Goal: Transaction & Acquisition: Purchase product/service

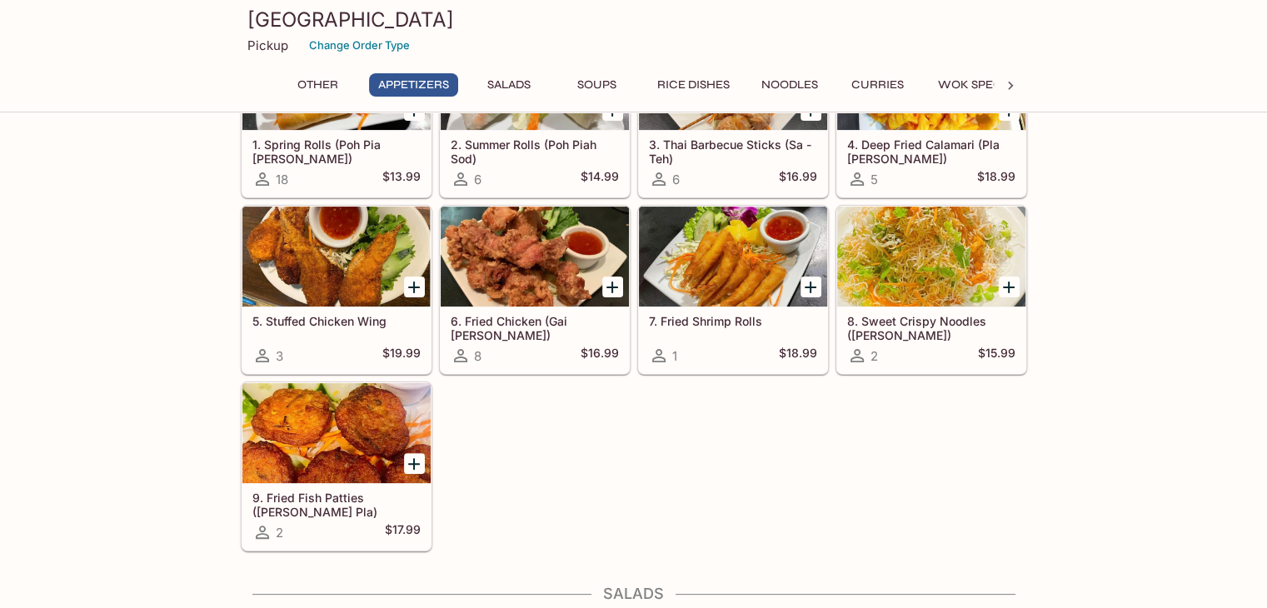
scroll to position [417, 0]
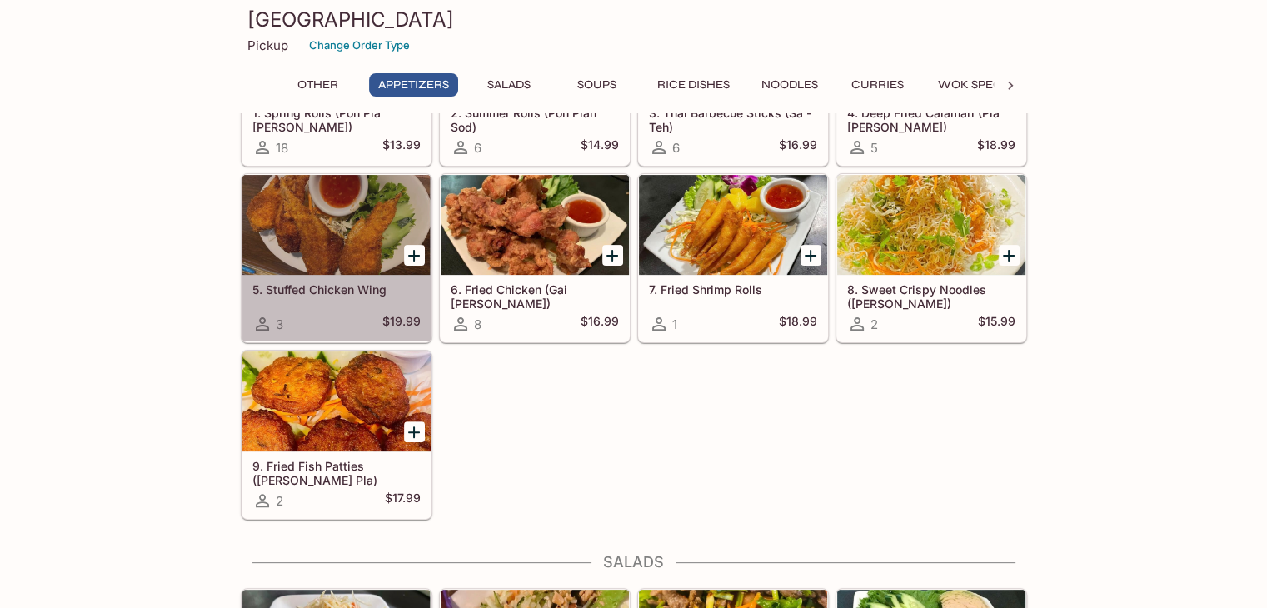
click at [347, 245] on div at bounding box center [336, 225] width 188 height 100
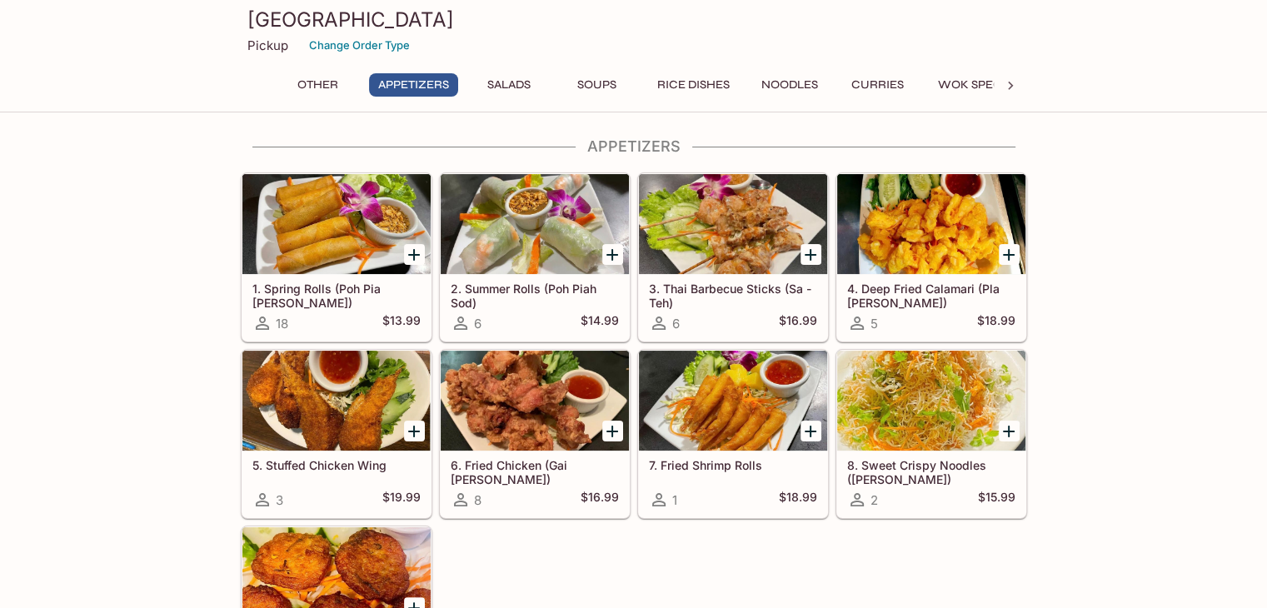
scroll to position [417, 0]
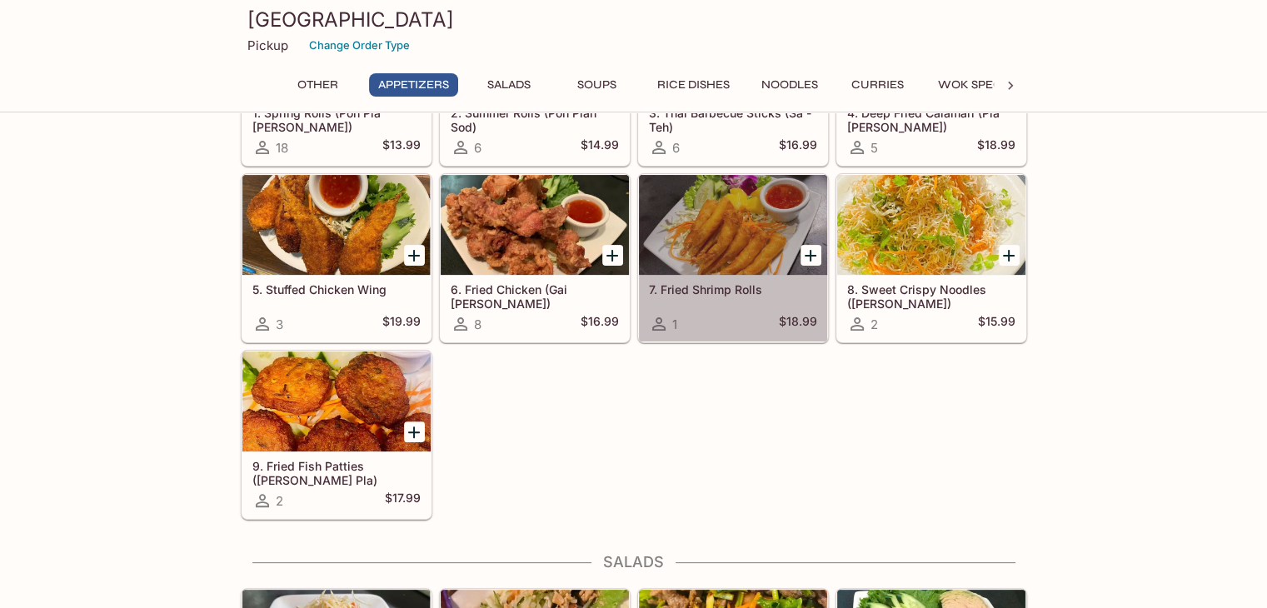
click at [750, 237] on div at bounding box center [733, 225] width 188 height 100
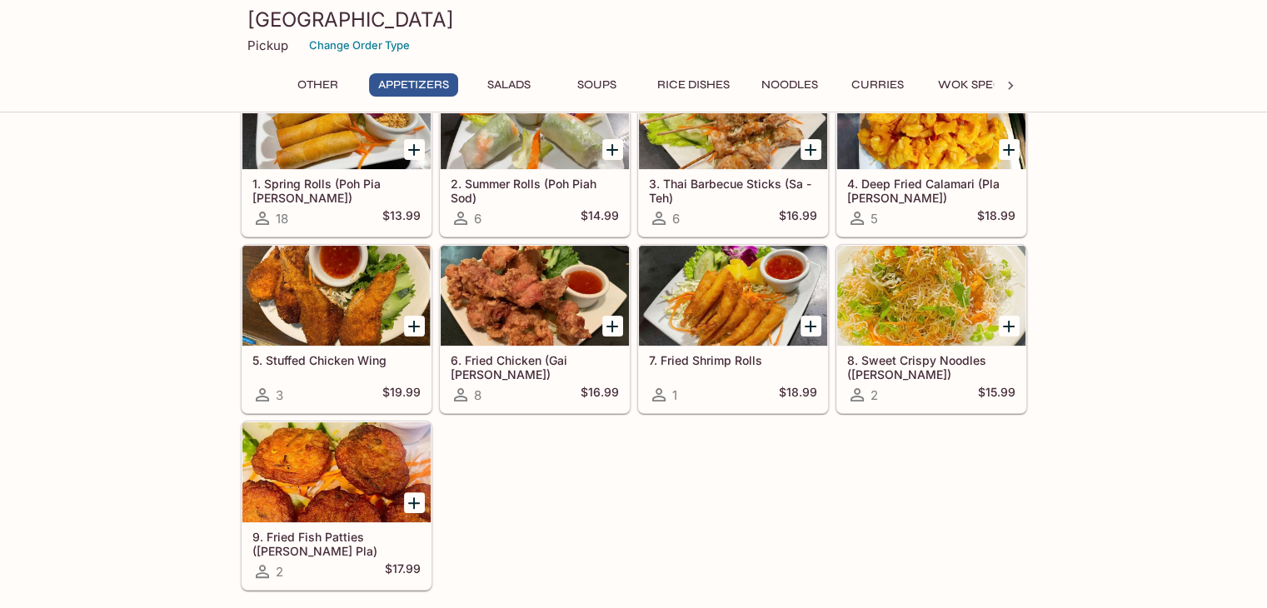
scroll to position [250, 0]
